Goal: Task Accomplishment & Management: Complete application form

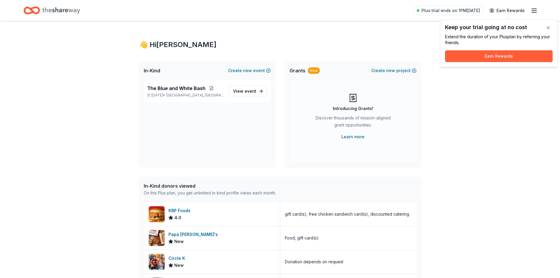
scroll to position [59, 0]
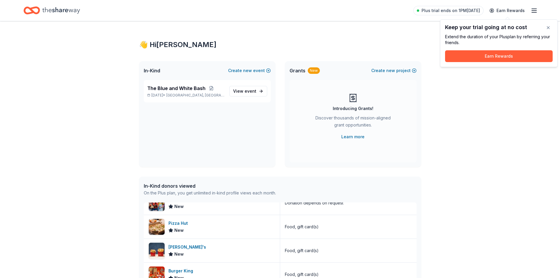
click at [471, 101] on div "👋 Hi [PERSON_NAME] In-Kind Create new event The Blue and White Bash [DATE] • [G…" at bounding box center [280, 226] width 560 height 410
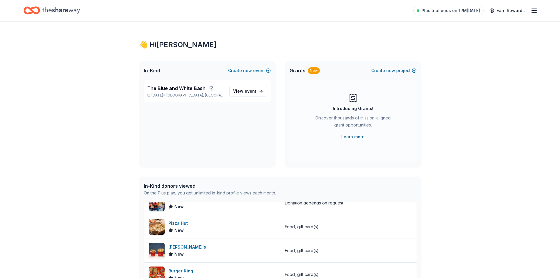
click at [350, 137] on link "Learn more" at bounding box center [352, 136] width 23 height 7
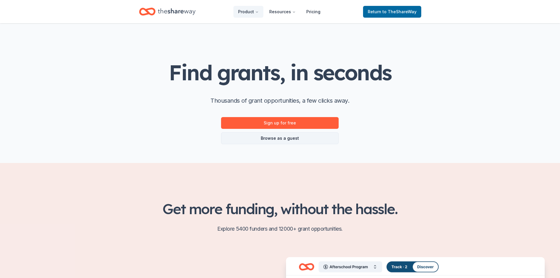
click at [261, 135] on link "Browse as a guest" at bounding box center [280, 138] width 118 height 12
click at [256, 136] on link "Browse as a guest" at bounding box center [280, 138] width 118 height 12
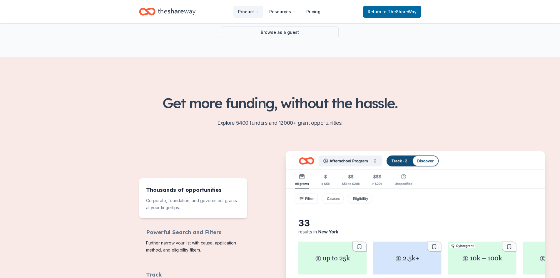
scroll to position [118, 0]
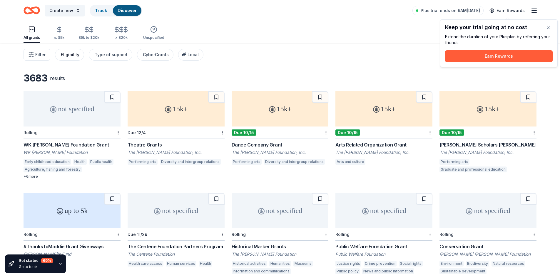
click at [75, 53] on div "Eligibility" at bounding box center [70, 54] width 19 height 7
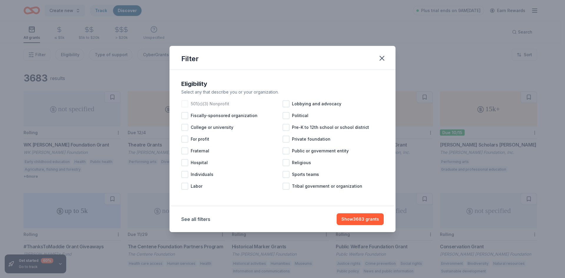
click at [185, 104] on div at bounding box center [184, 103] width 7 height 7
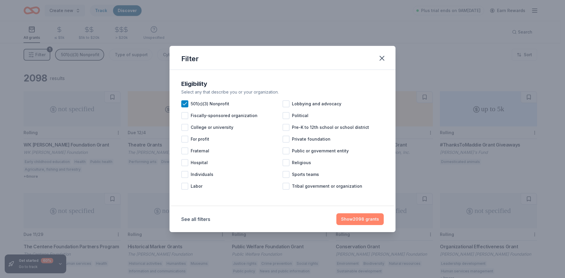
click at [351, 218] on button "Show 2098 grants" at bounding box center [359, 219] width 47 height 12
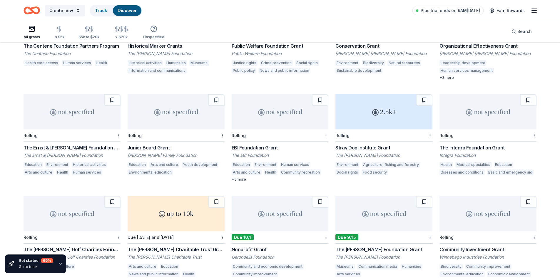
scroll to position [256, 0]
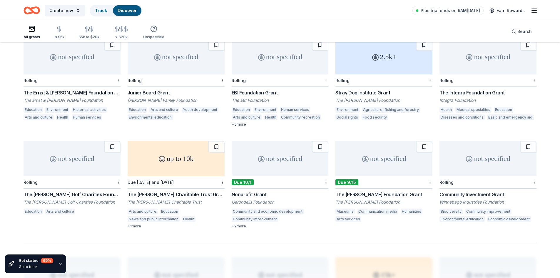
click at [238, 228] on div "+ 2 more" at bounding box center [280, 226] width 97 height 5
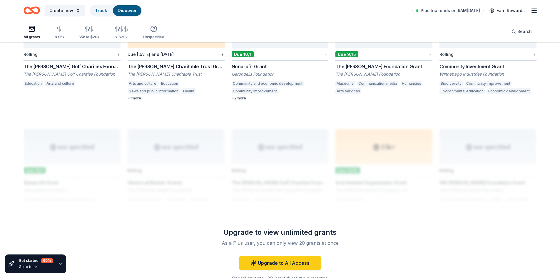
scroll to position [309, 0]
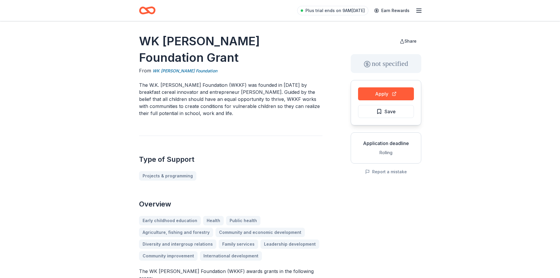
drag, startPoint x: 150, startPoint y: 68, endPoint x: 196, endPoint y: 67, distance: 45.6
click at [196, 81] on p "The W.K. Kellogg Foundation (WKKF) was founded in 1930 by breakfast cereal inno…" at bounding box center [230, 98] width 183 height 35
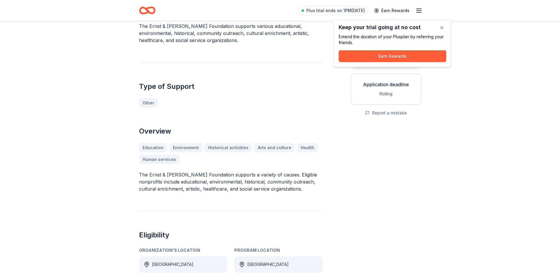
scroll to position [29, 0]
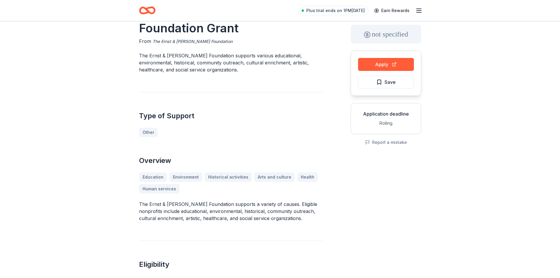
drag, startPoint x: 240, startPoint y: 41, endPoint x: 169, endPoint y: 43, distance: 71.2
click at [173, 40] on div "From The Ernst & [PERSON_NAME] Foundation" at bounding box center [230, 41] width 183 height 7
drag, startPoint x: 130, startPoint y: 53, endPoint x: 203, endPoint y: 55, distance: 72.9
drag, startPoint x: 224, startPoint y: 54, endPoint x: 158, endPoint y: 58, distance: 65.9
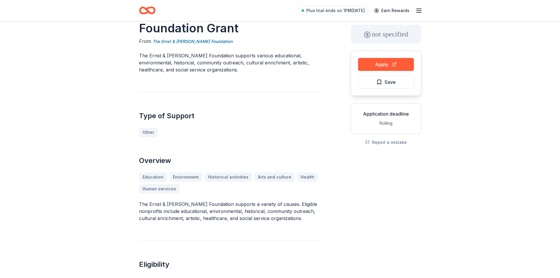
click at [163, 57] on p "The Ernst & Elfriede Frank Foundation supports various educational, environment…" at bounding box center [230, 62] width 183 height 21
drag, startPoint x: 151, startPoint y: 55, endPoint x: 189, endPoint y: 53, distance: 38.0
click at [189, 53] on p "The Ernst & Elfriede Frank Foundation supports various educational, environment…" at bounding box center [230, 62] width 183 height 21
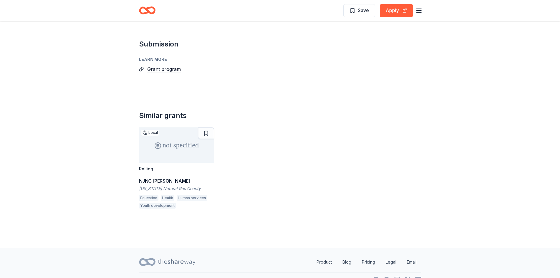
scroll to position [912, 0]
drag, startPoint x: 162, startPoint y: 57, endPoint x: 148, endPoint y: 67, distance: 16.7
click at [160, 65] on button "Grant program" at bounding box center [164, 69] width 34 height 8
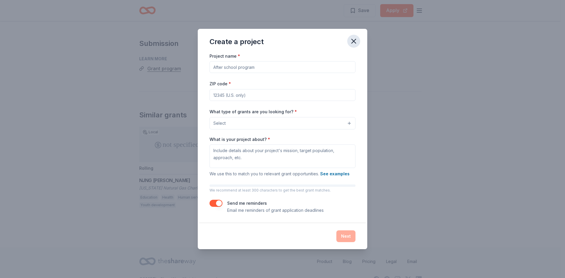
click at [350, 40] on icon "button" at bounding box center [353, 41] width 8 height 8
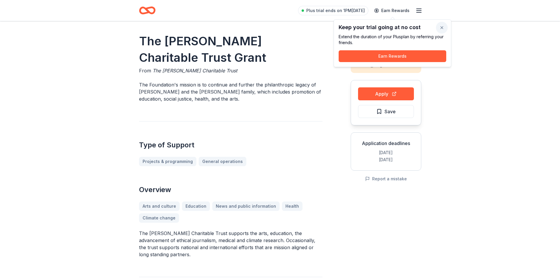
click at [439, 26] on button "button" at bounding box center [442, 28] width 12 height 12
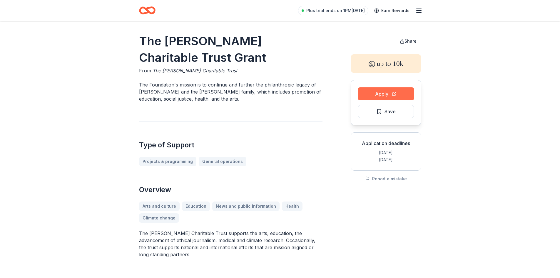
click at [378, 95] on button "Apply" at bounding box center [386, 93] width 56 height 13
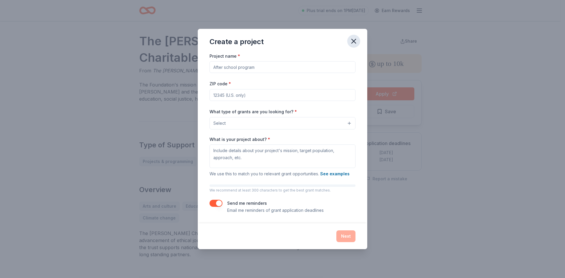
click at [353, 42] on icon "button" at bounding box center [353, 41] width 8 height 8
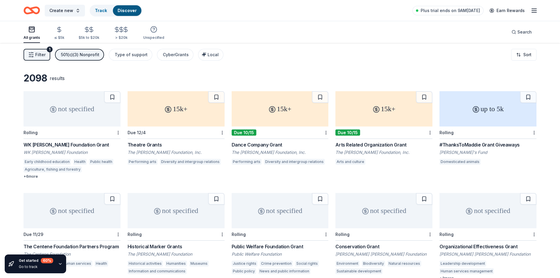
click at [37, 13] on icon "Home" at bounding box center [34, 10] width 9 height 6
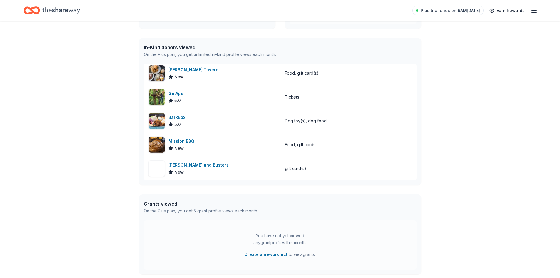
scroll to position [196, 0]
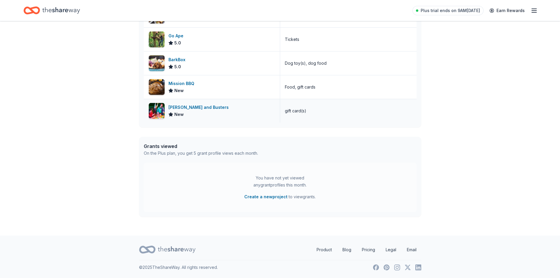
click at [156, 105] on img at bounding box center [157, 111] width 16 height 16
click at [96, 173] on div "👋 Hi [PERSON_NAME] In-Kind Create new event The Blue and White Bash [DATE] • [G…" at bounding box center [280, 30] width 560 height 410
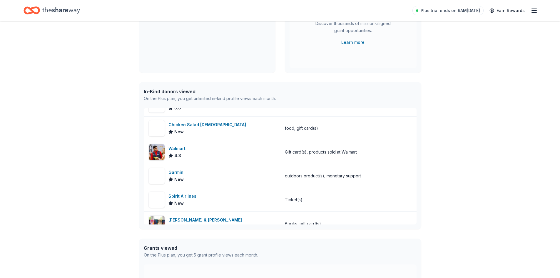
scroll to position [0, 0]
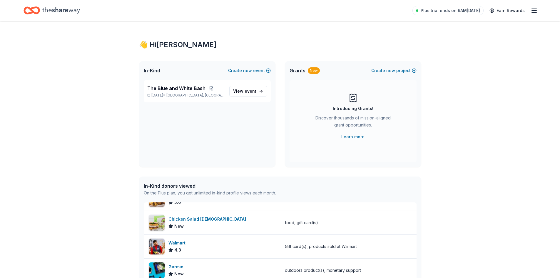
click at [42, 12] on icon "Home" at bounding box center [61, 10] width 38 height 12
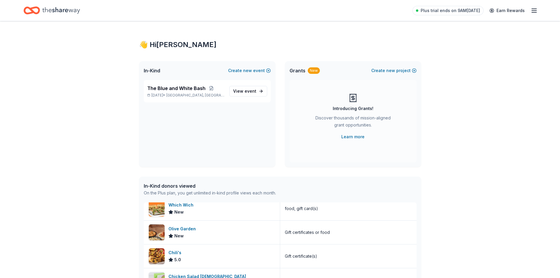
scroll to position [147, 0]
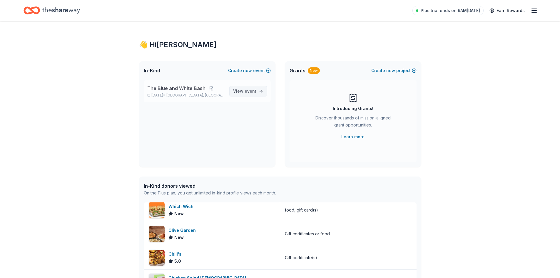
click at [236, 94] on span "View event" at bounding box center [244, 91] width 23 height 7
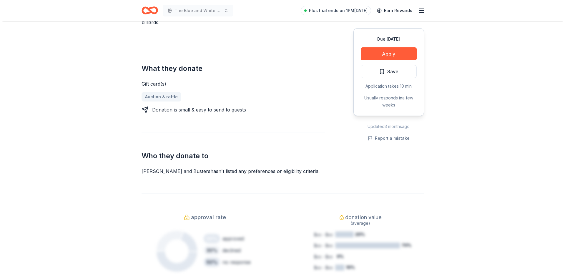
scroll to position [235, 0]
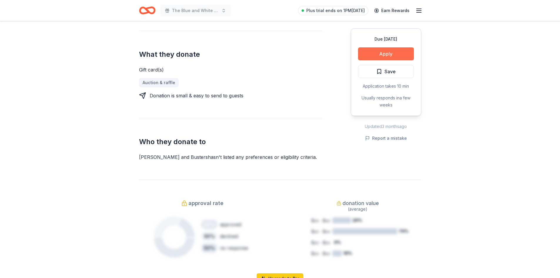
click at [386, 55] on button "Apply" at bounding box center [386, 53] width 56 height 13
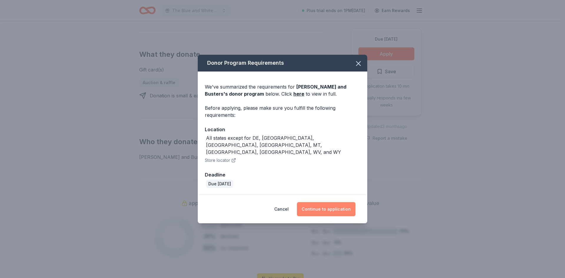
click at [321, 204] on button "Continue to application" at bounding box center [326, 209] width 59 height 14
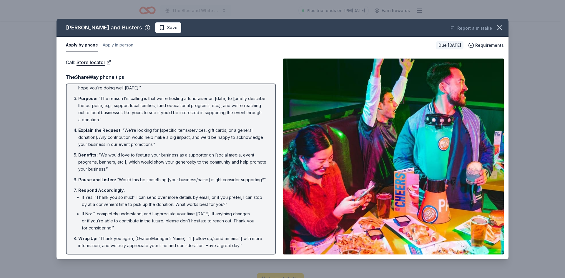
scroll to position [36, 0]
drag, startPoint x: 502, startPoint y: 28, endPoint x: 154, endPoint y: 202, distance: 388.6
click at [156, 202] on div "Dave and Busters Save Report a mistake Apply by phone Apply in person Due in 37…" at bounding box center [282, 139] width 452 height 240
click at [114, 46] on button "Apply in person" at bounding box center [118, 45] width 31 height 12
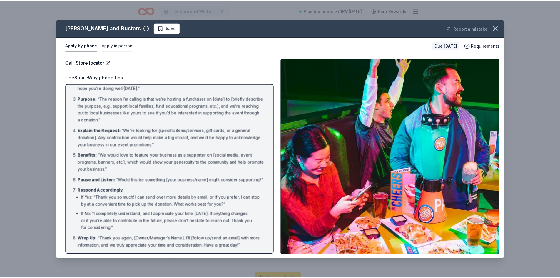
scroll to position [0, 0]
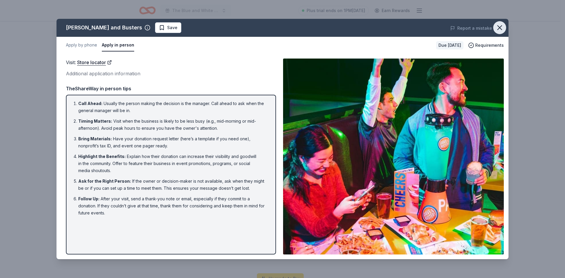
click at [498, 25] on icon "button" at bounding box center [499, 28] width 8 height 8
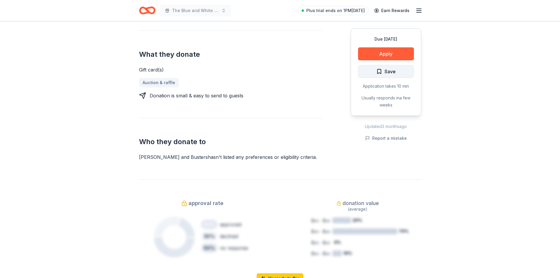
click at [369, 68] on button "Save" at bounding box center [386, 71] width 56 height 13
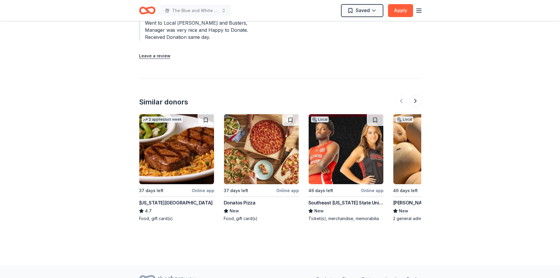
scroll to position [588, 0]
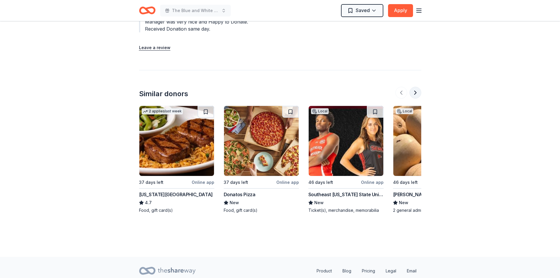
click at [413, 87] on button at bounding box center [416, 93] width 12 height 12
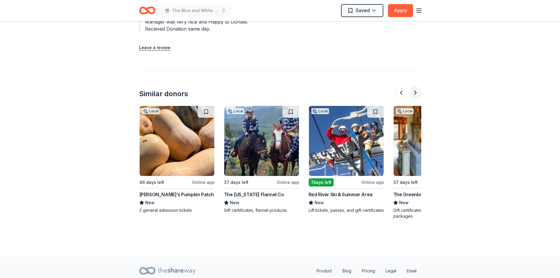
scroll to position [0, 254]
click at [415, 87] on button at bounding box center [416, 93] width 12 height 12
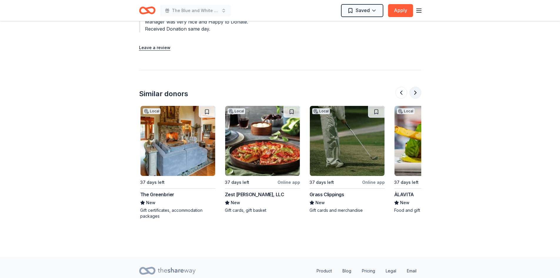
scroll to position [0, 508]
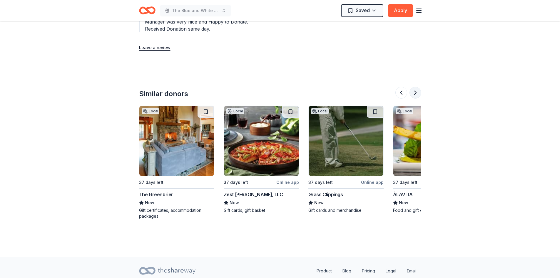
click at [415, 87] on button at bounding box center [416, 93] width 12 height 12
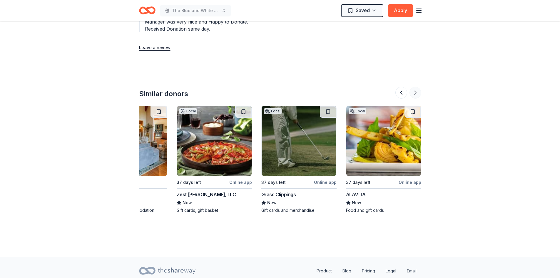
click at [415, 87] on div at bounding box center [408, 93] width 26 height 12
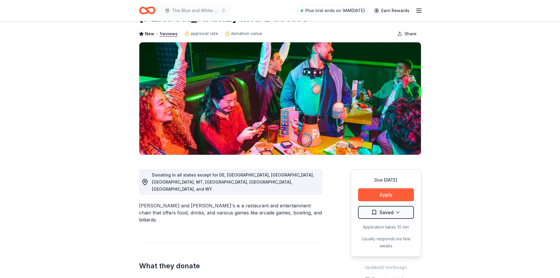
scroll to position [0, 0]
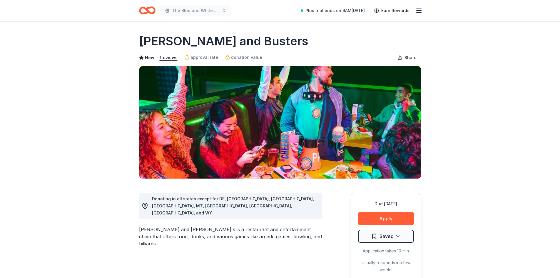
click at [141, 11] on icon "Home" at bounding box center [144, 10] width 9 height 6
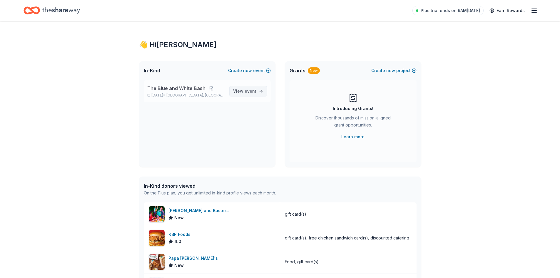
click at [250, 94] on span "View event" at bounding box center [244, 91] width 23 height 7
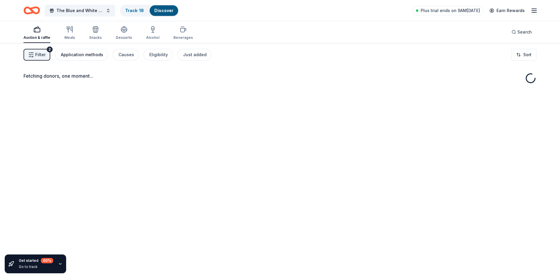
click at [85, 57] on div "Application methods" at bounding box center [82, 54] width 42 height 7
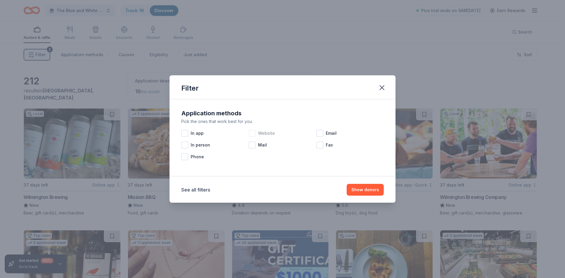
click at [252, 132] on div at bounding box center [251, 133] width 7 height 7
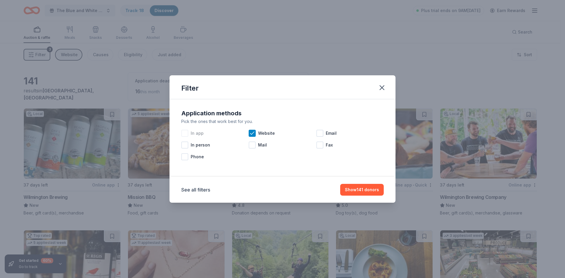
click at [182, 133] on div at bounding box center [184, 133] width 7 height 7
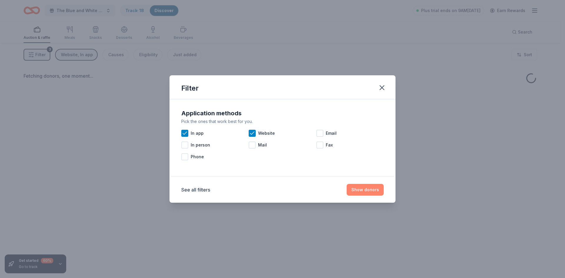
click at [361, 192] on button "Show donors" at bounding box center [364, 190] width 37 height 12
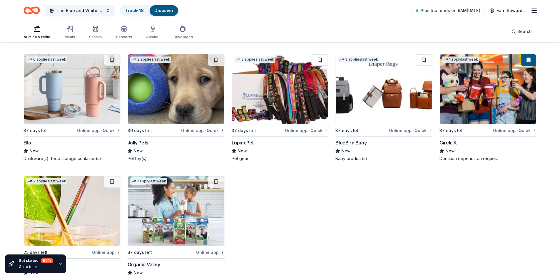
scroll to position [3598, 0]
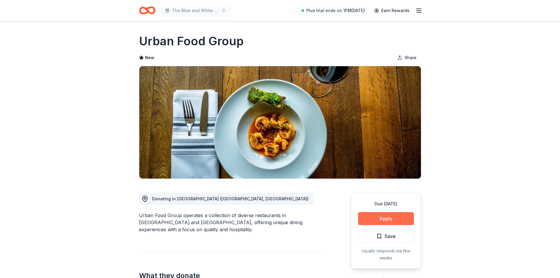
click at [363, 216] on button "Apply" at bounding box center [386, 218] width 56 height 13
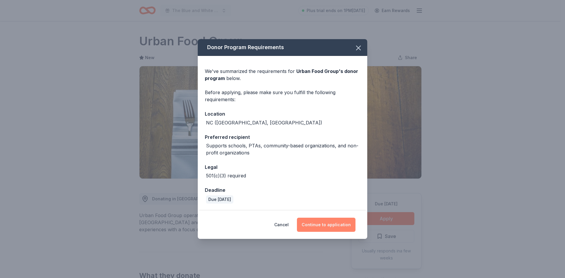
click at [320, 224] on button "Continue to application" at bounding box center [326, 225] width 59 height 14
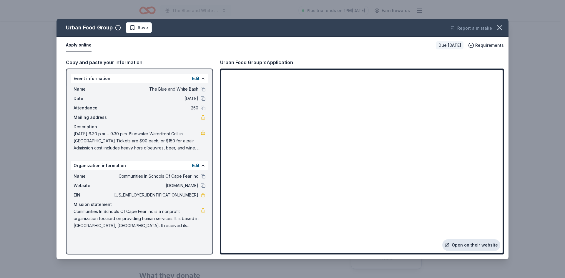
click at [464, 244] on link "Open on their website" at bounding box center [471, 245] width 58 height 12
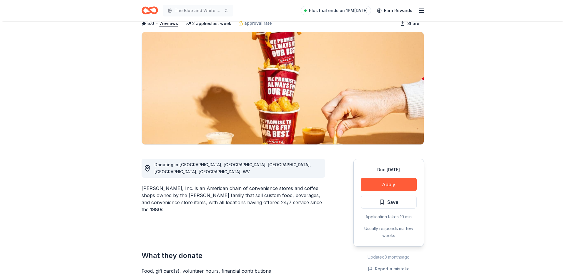
scroll to position [88, 0]
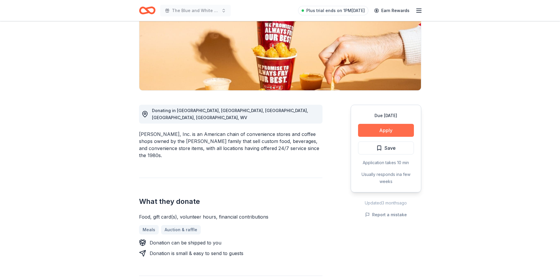
click at [384, 129] on button "Apply" at bounding box center [386, 130] width 56 height 13
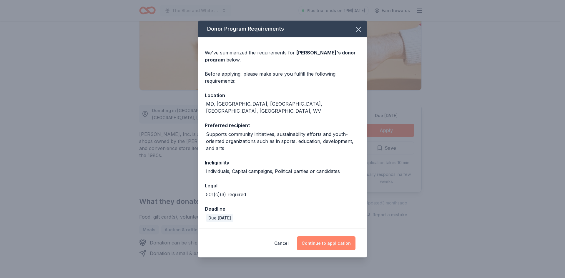
click at [326, 241] on button "Continue to application" at bounding box center [326, 243] width 59 height 14
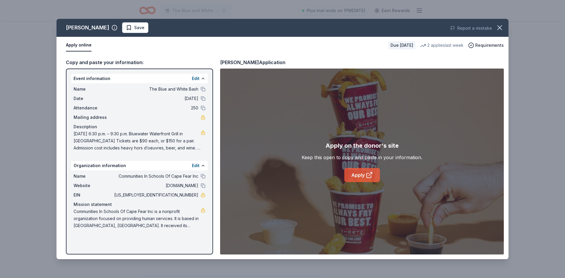
click at [351, 173] on link "Apply" at bounding box center [362, 175] width 36 height 14
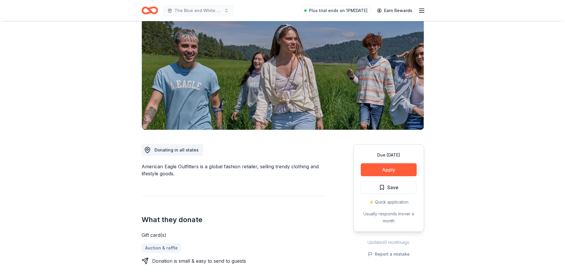
scroll to position [88, 0]
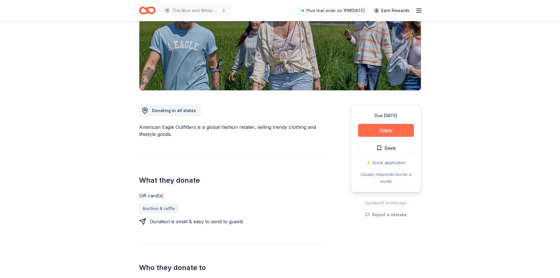
click at [378, 130] on button "Apply" at bounding box center [386, 130] width 56 height 13
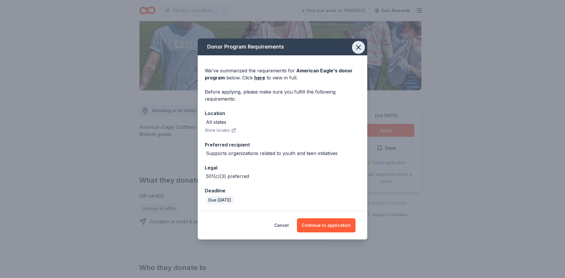
click at [358, 45] on icon "button" at bounding box center [358, 47] width 8 height 8
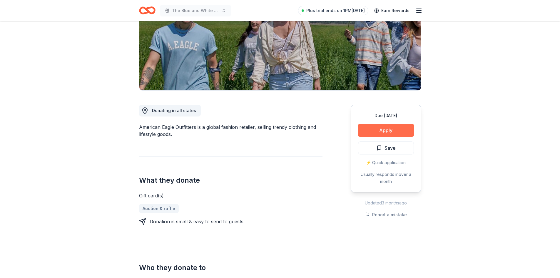
click at [381, 130] on button "Apply" at bounding box center [386, 130] width 56 height 13
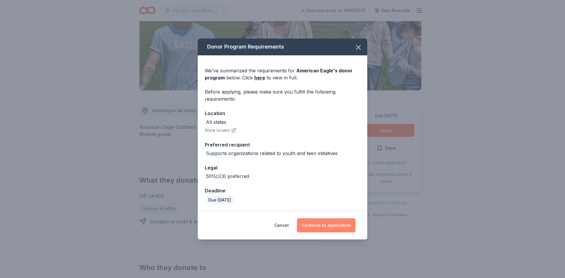
click at [335, 226] on button "Continue to application" at bounding box center [326, 225] width 59 height 14
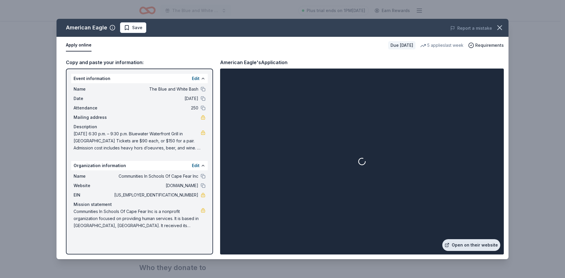
click at [470, 243] on link "Open on their website" at bounding box center [471, 245] width 58 height 12
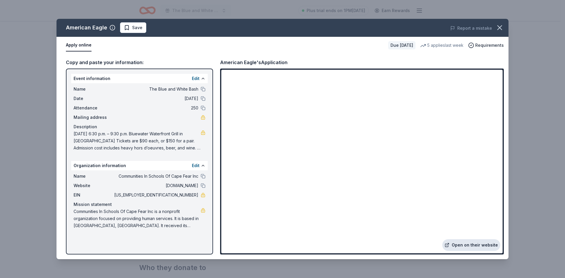
click at [468, 242] on link "Open on their website" at bounding box center [471, 245] width 58 height 12
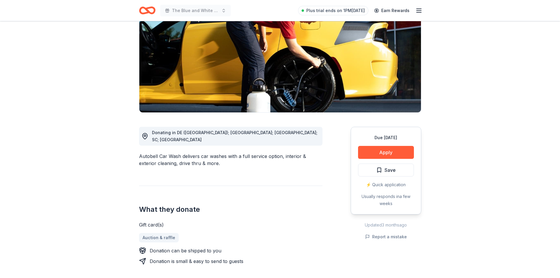
scroll to position [88, 0]
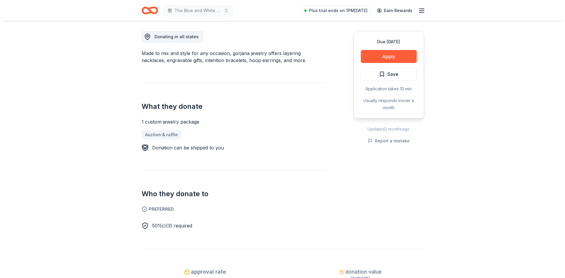
scroll to position [176, 0]
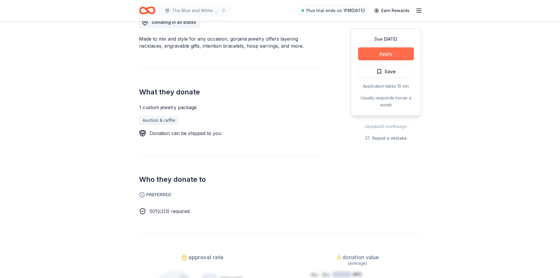
click at [395, 54] on button "Apply" at bounding box center [386, 53] width 56 height 13
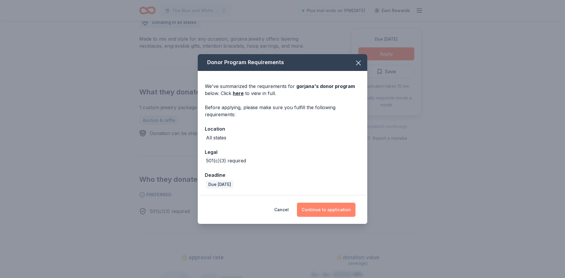
click at [321, 208] on button "Continue to application" at bounding box center [326, 210] width 59 height 14
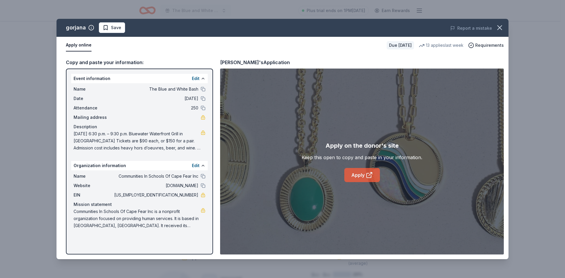
click at [364, 175] on link "Apply" at bounding box center [362, 175] width 36 height 14
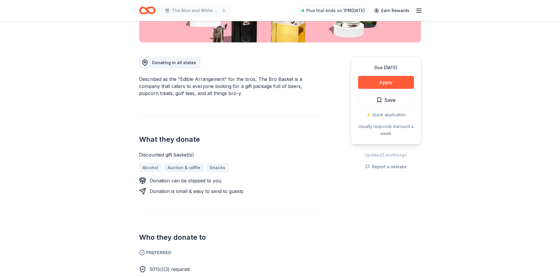
scroll to position [147, 0]
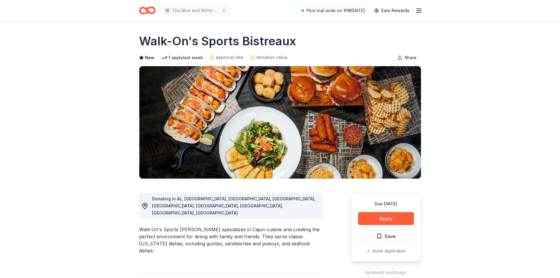
drag, startPoint x: 141, startPoint y: 42, endPoint x: 317, endPoint y: 41, distance: 176.1
click at [317, 41] on div "Walk-On's Sports Bistreaux" at bounding box center [280, 41] width 282 height 16
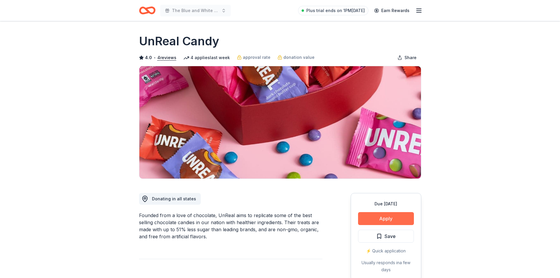
click at [389, 220] on button "Apply" at bounding box center [386, 218] width 56 height 13
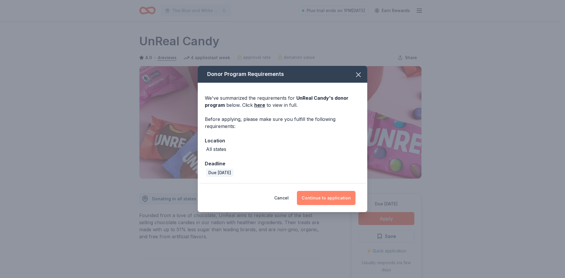
click at [337, 203] on button "Continue to application" at bounding box center [326, 198] width 59 height 14
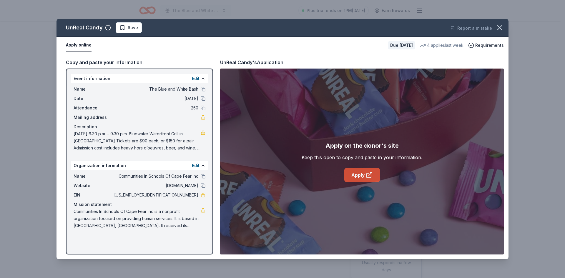
click at [363, 172] on link "Apply" at bounding box center [362, 175] width 36 height 14
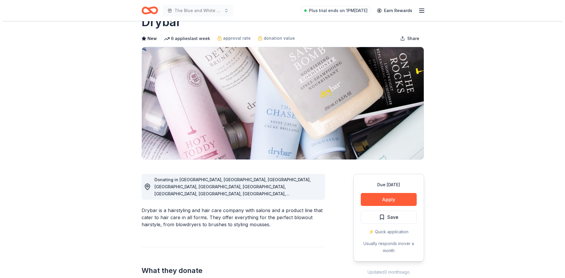
scroll to position [29, 0]
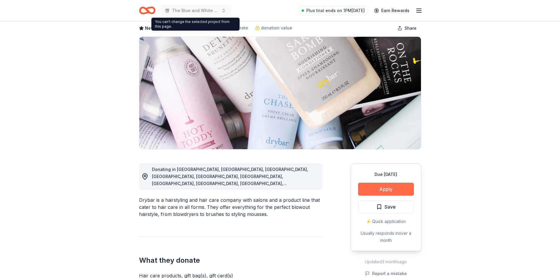
click at [373, 188] on button "Apply" at bounding box center [386, 189] width 56 height 13
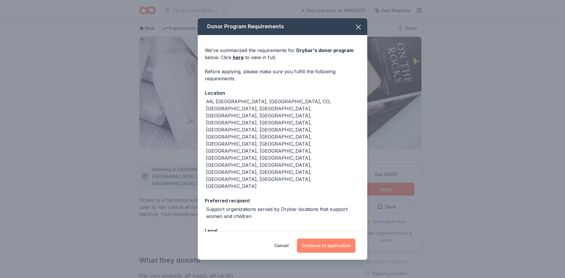
click at [323, 238] on button "Continue to application" at bounding box center [326, 245] width 59 height 14
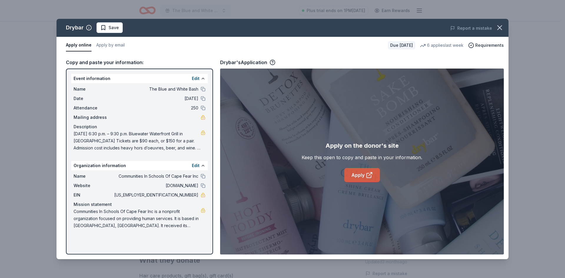
click at [361, 174] on link "Apply" at bounding box center [362, 175] width 36 height 14
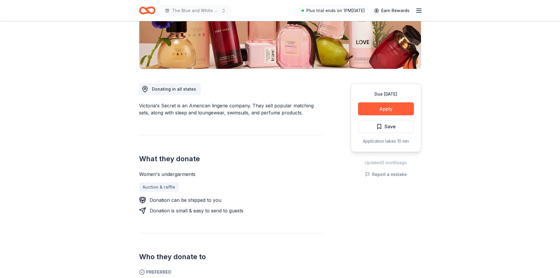
scroll to position [147, 0]
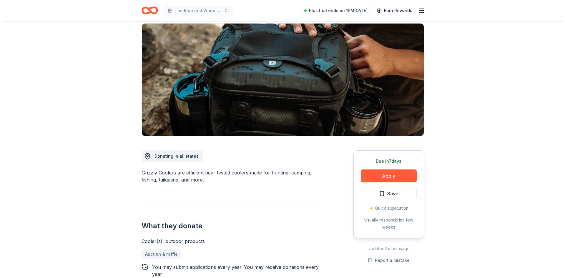
scroll to position [29, 0]
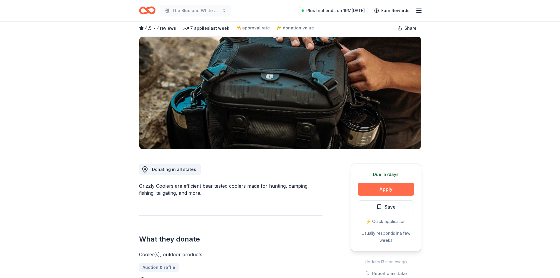
click at [371, 187] on button "Apply" at bounding box center [386, 189] width 56 height 13
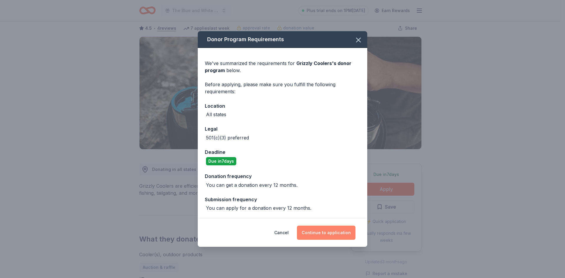
click at [318, 230] on button "Continue to application" at bounding box center [326, 233] width 59 height 14
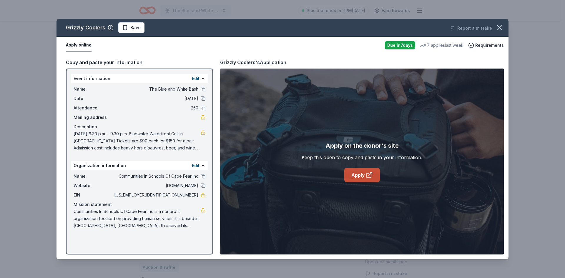
click at [354, 174] on link "Apply" at bounding box center [362, 175] width 36 height 14
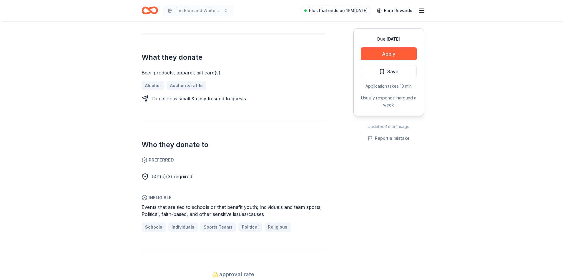
scroll to position [147, 0]
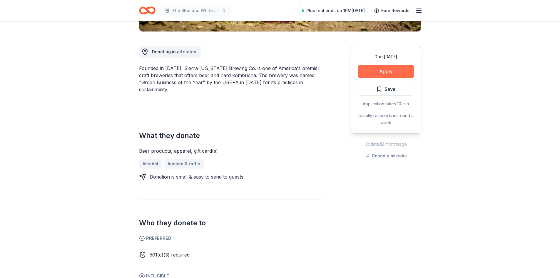
click at [386, 70] on button "Apply" at bounding box center [386, 71] width 56 height 13
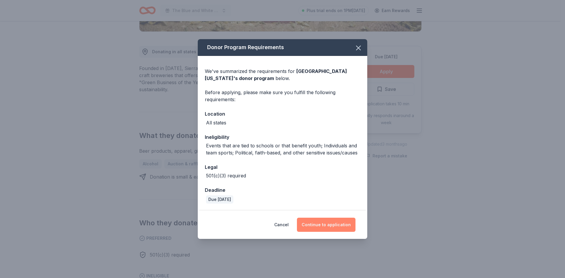
click at [315, 227] on button "Continue to application" at bounding box center [326, 225] width 59 height 14
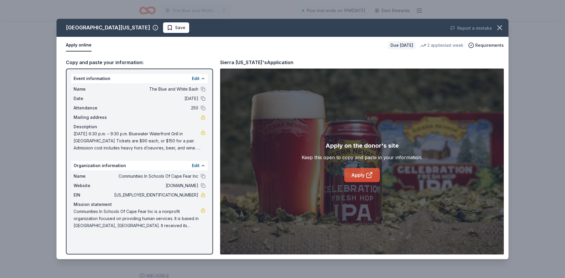
click at [358, 174] on link "Apply" at bounding box center [362, 175] width 36 height 14
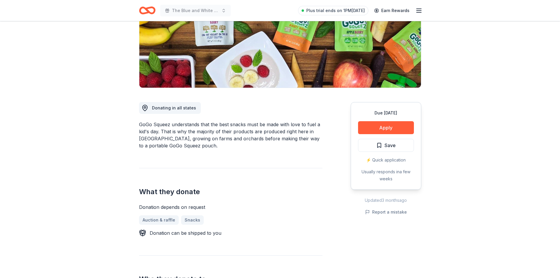
scroll to position [88, 0]
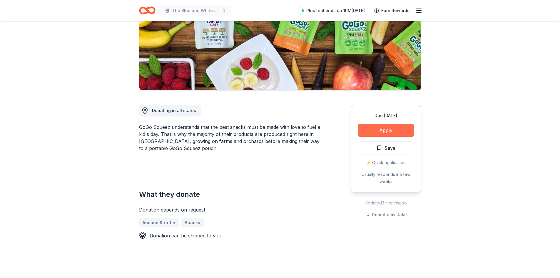
click at [371, 129] on button "Apply" at bounding box center [386, 130] width 56 height 13
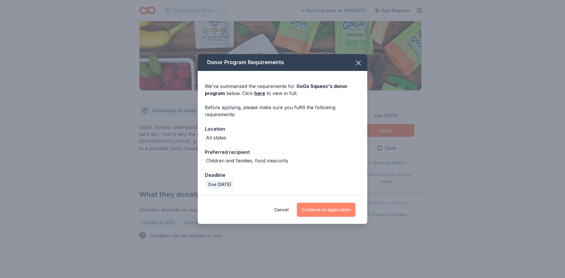
click at [337, 211] on button "Continue to application" at bounding box center [326, 210] width 59 height 14
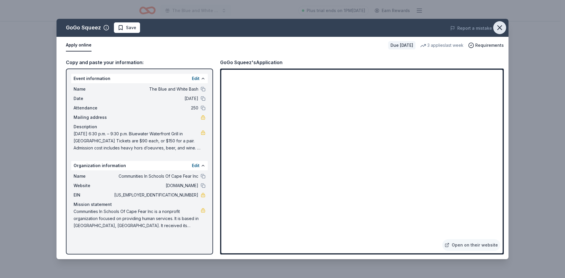
click at [500, 30] on icon "button" at bounding box center [499, 28] width 8 height 8
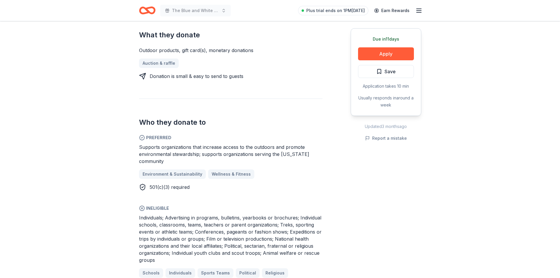
scroll to position [265, 0]
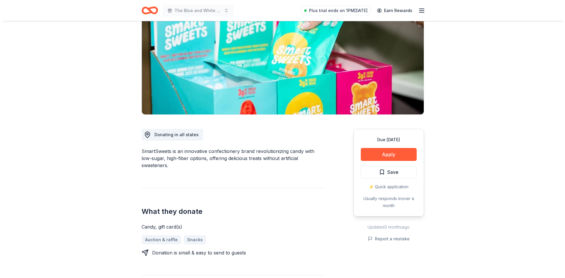
scroll to position [88, 0]
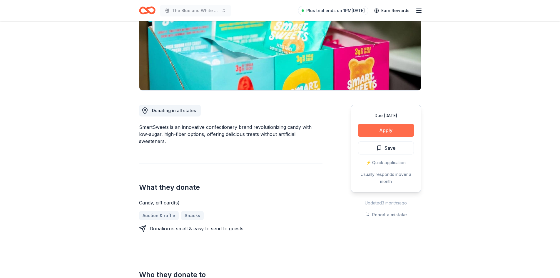
click at [378, 129] on button "Apply" at bounding box center [386, 130] width 56 height 13
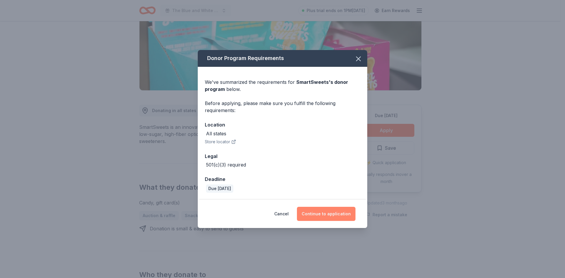
click at [318, 217] on button "Continue to application" at bounding box center [326, 214] width 59 height 14
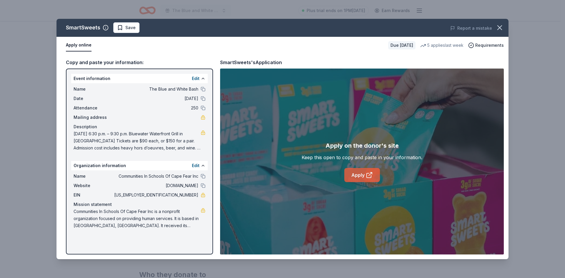
click at [360, 180] on link "Apply" at bounding box center [362, 175] width 36 height 14
